Goal: Use online tool/utility: Utilize a website feature to perform a specific function

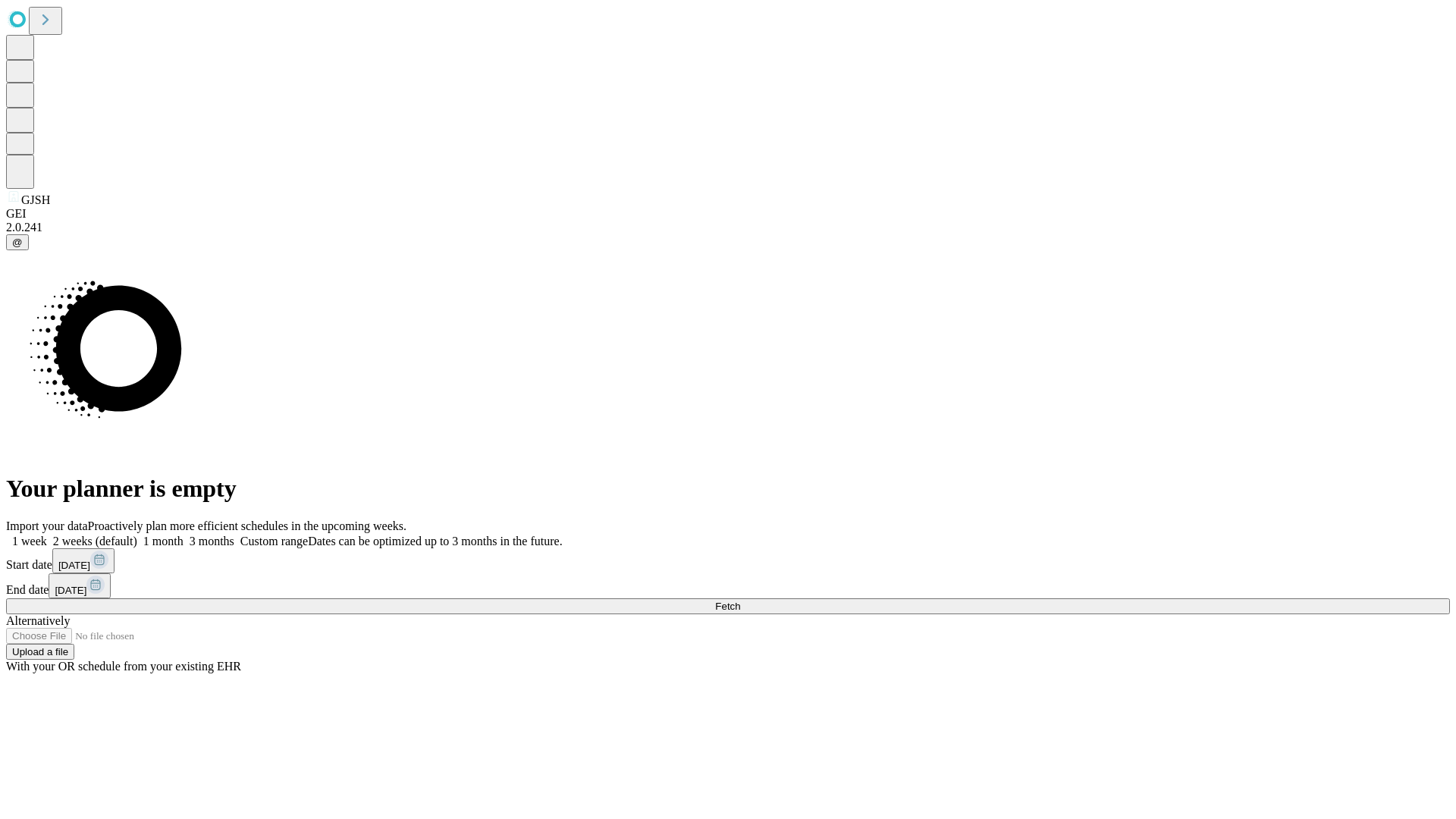
click at [740, 601] on span "Fetch" at bounding box center [727, 606] width 25 height 11
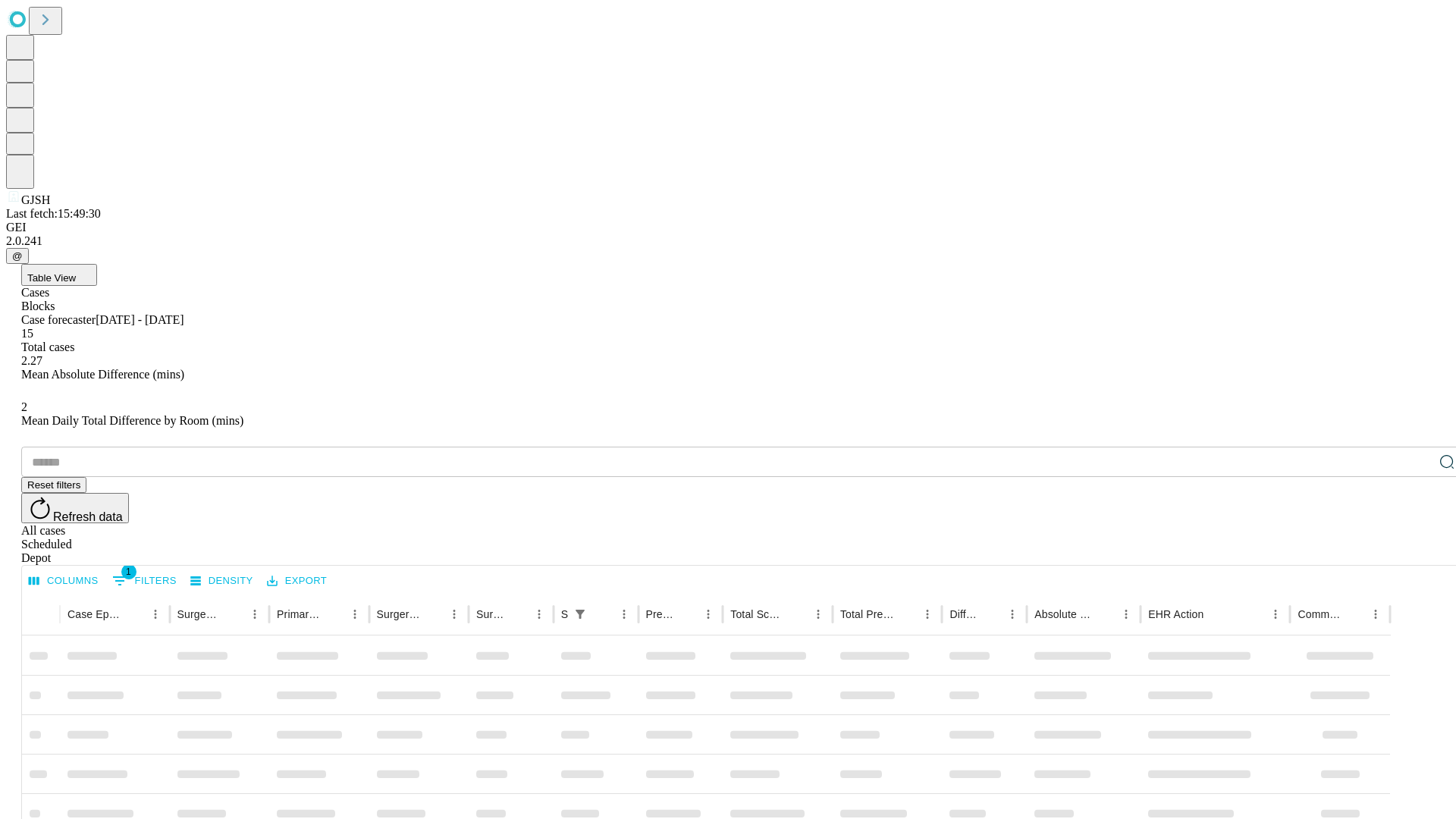
click at [76, 272] on span "Table View" at bounding box center [52, 277] width 49 height 11
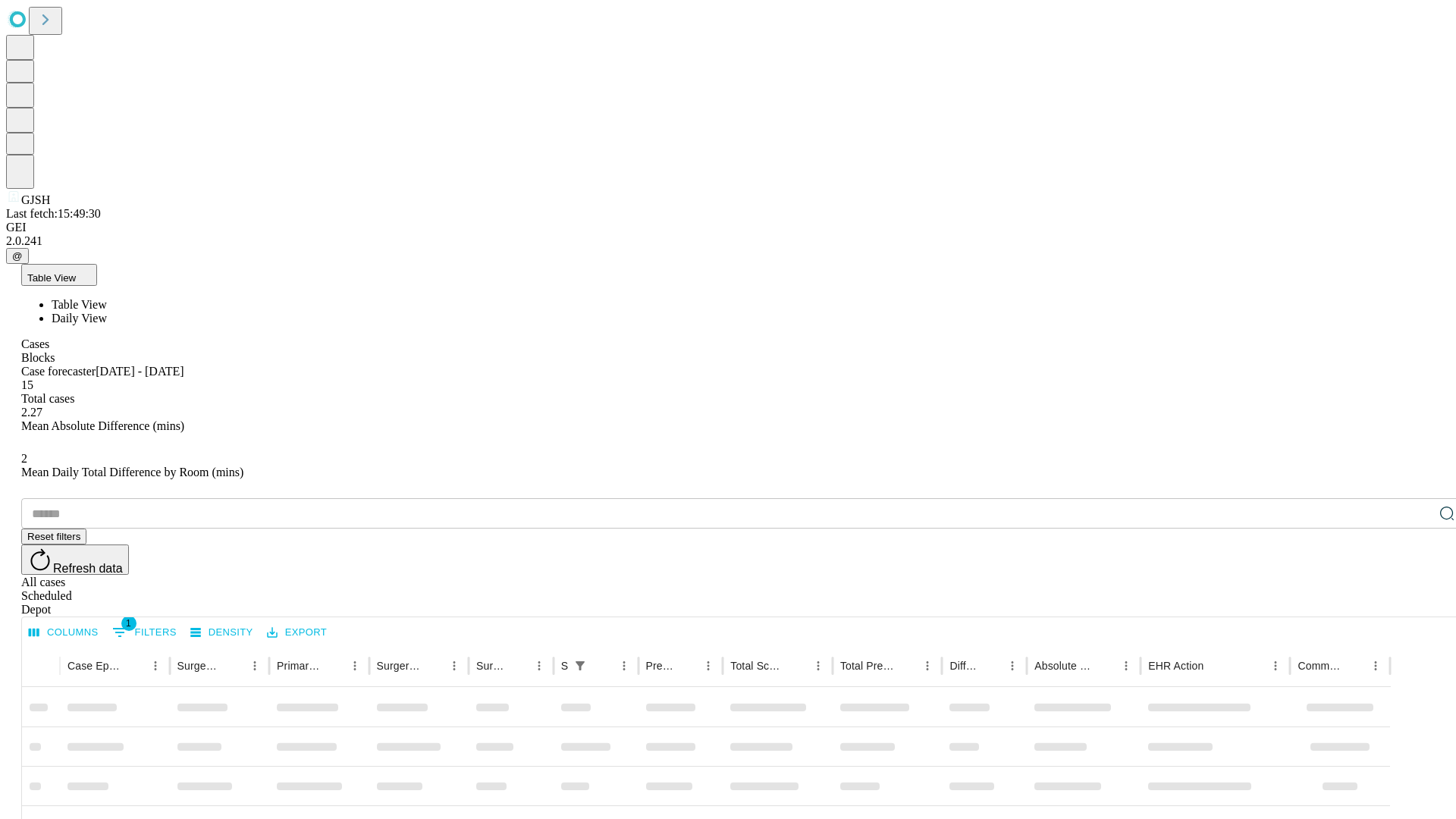
click at [107, 311] on span "Daily View" at bounding box center [79, 318] width 55 height 13
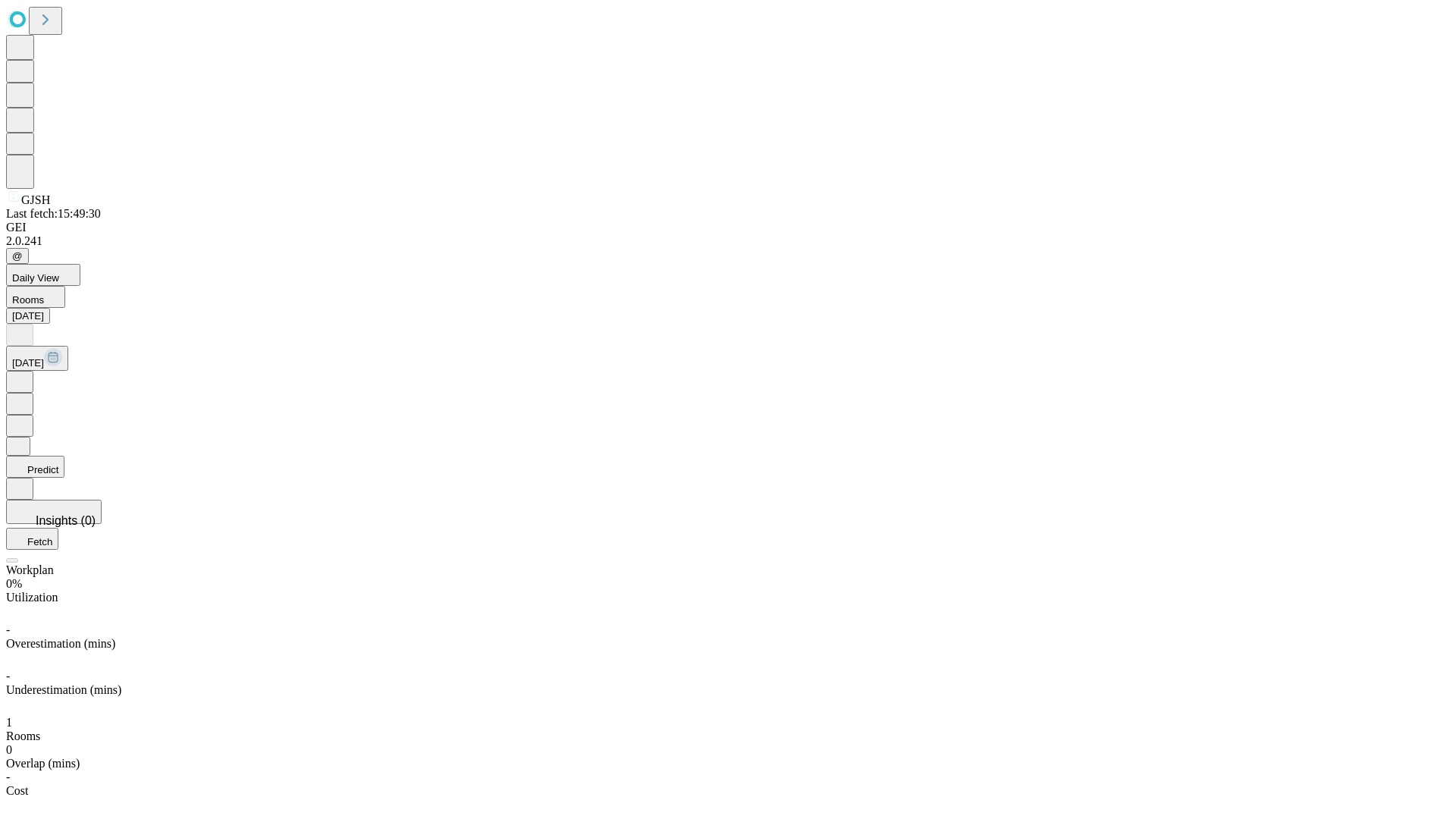
click at [65, 456] on button "Predict" at bounding box center [35, 466] width 59 height 22
